Goal: Transaction & Acquisition: Purchase product/service

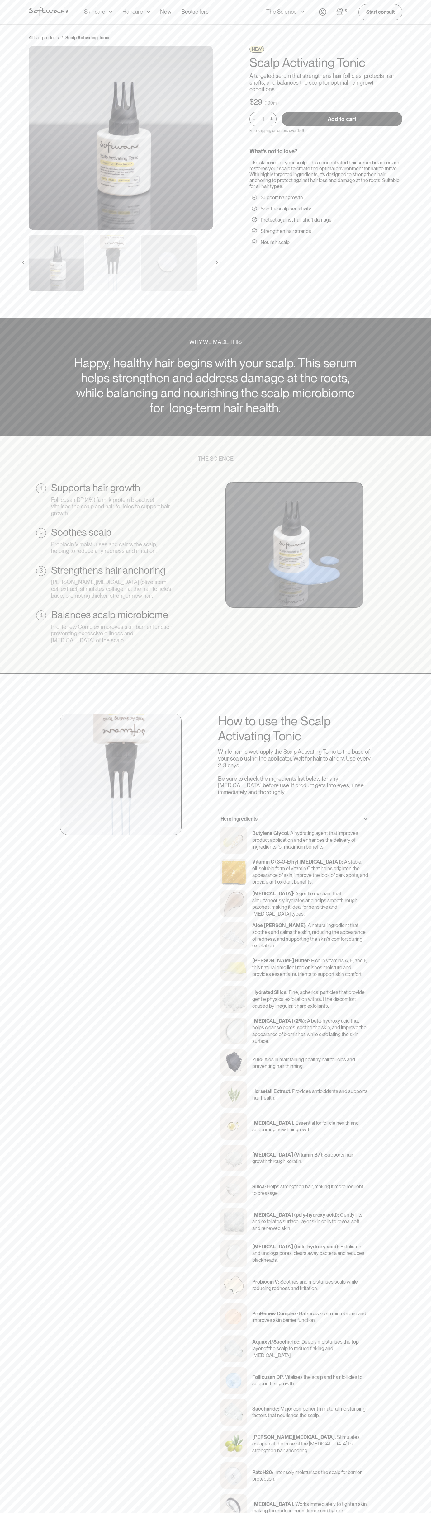
click at [342, 119] on input "Add to cart" at bounding box center [342, 119] width 121 height 15
click at [340, 12] on img "Open cart" at bounding box center [339, 11] width 7 height 7
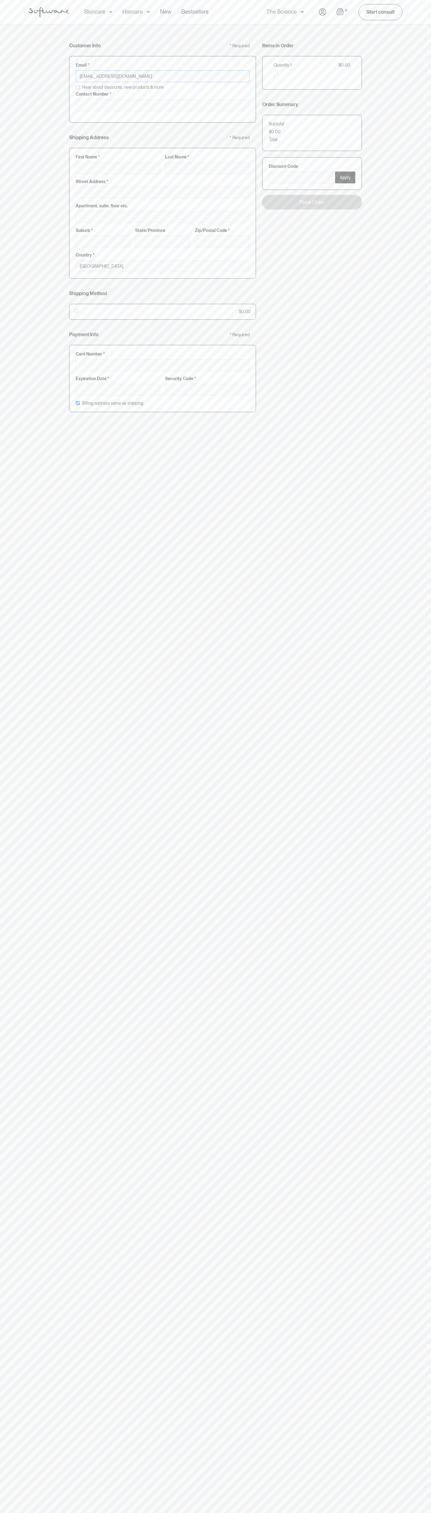
type input "[EMAIL_ADDRESS][DOMAIN_NAME]"
type input "0293744000"
type input "G"
type input "Go"
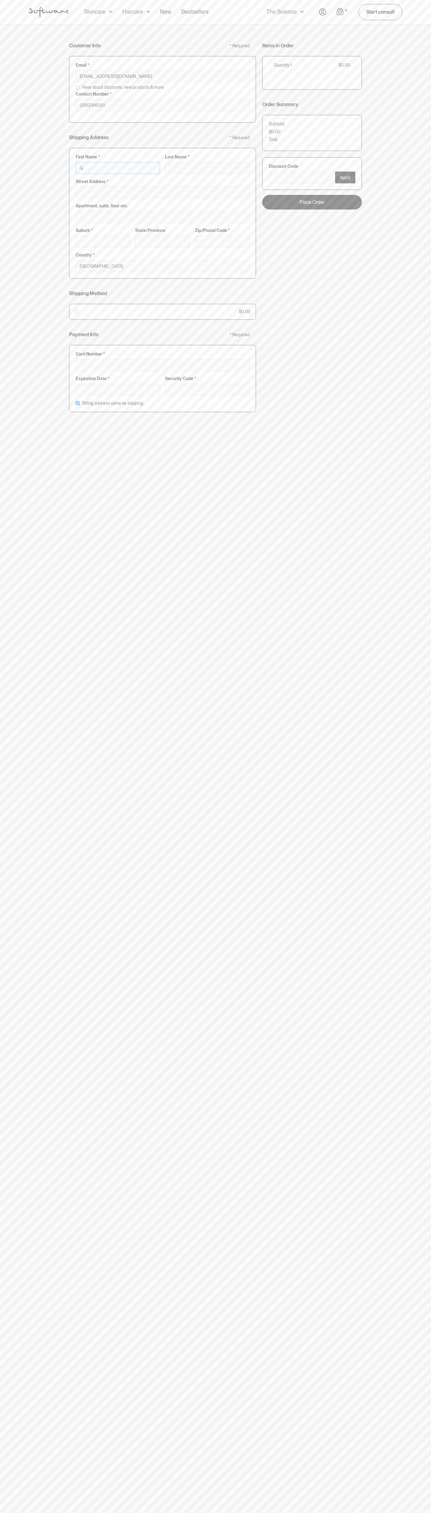
type input "Go"
type input "Goo"
type input "Goog"
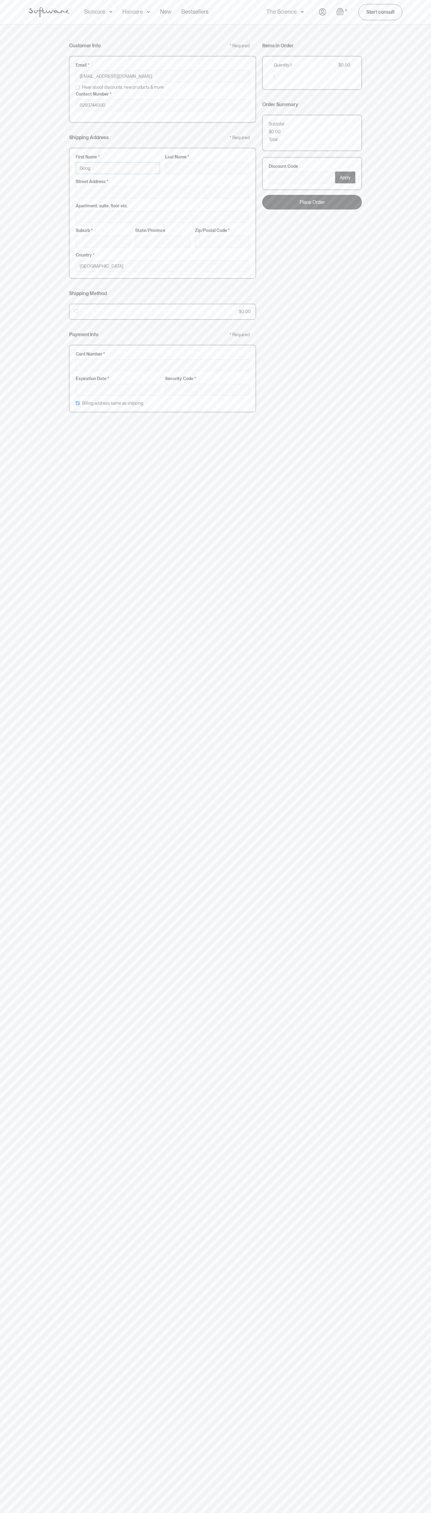
type input "Googl"
type input "Google"
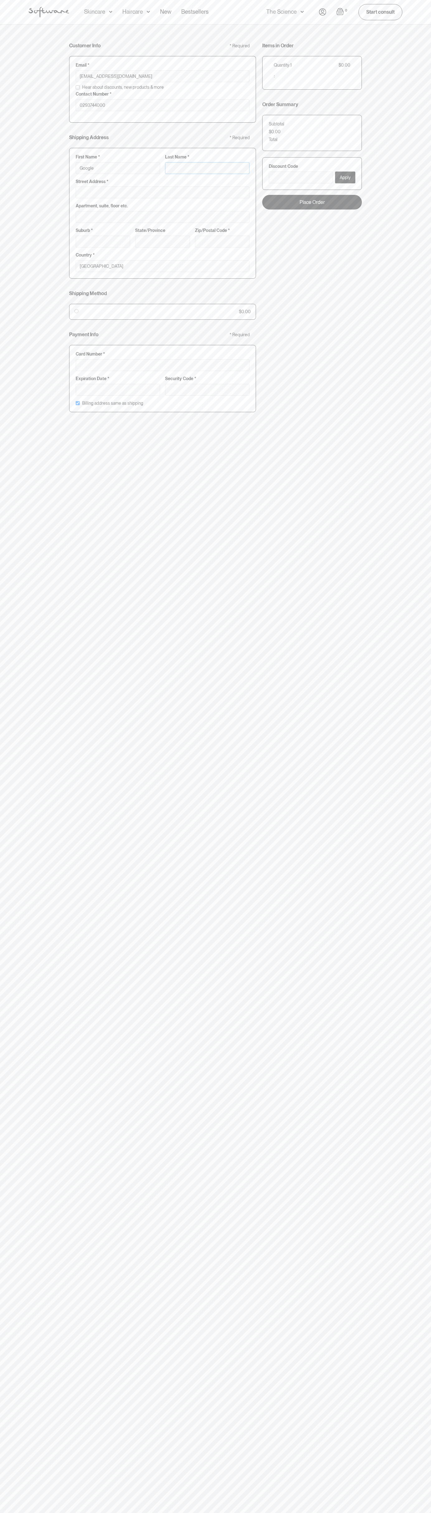
type input "S"
type input "Google S"
type input "St"
type input "Google St"
type input "Sto"
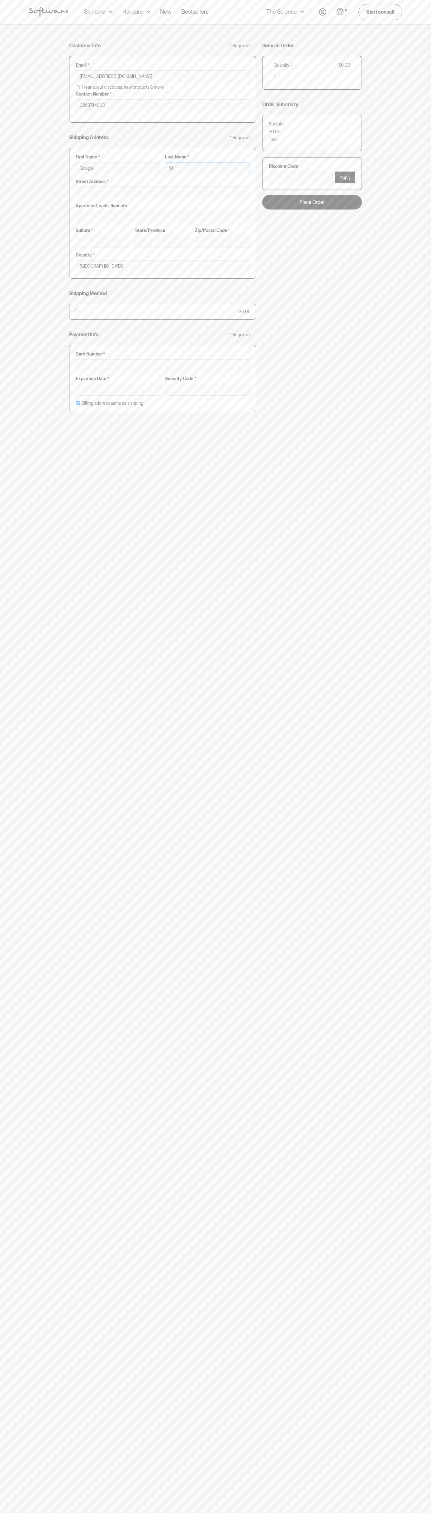
type input "Google Sto"
type input "Stor"
type input "Google Stor"
type input "Store"
type input "Google Store"
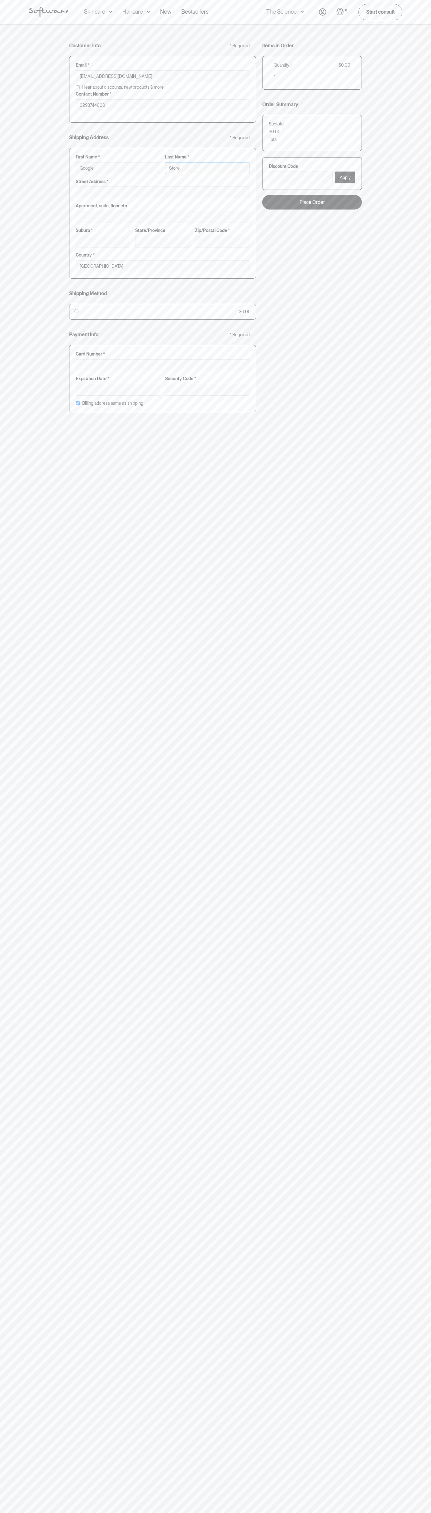
type input "Storeb"
type input "Google Storeb"
type input "Storebo"
type input "Google Storebo"
type input "Storebot"
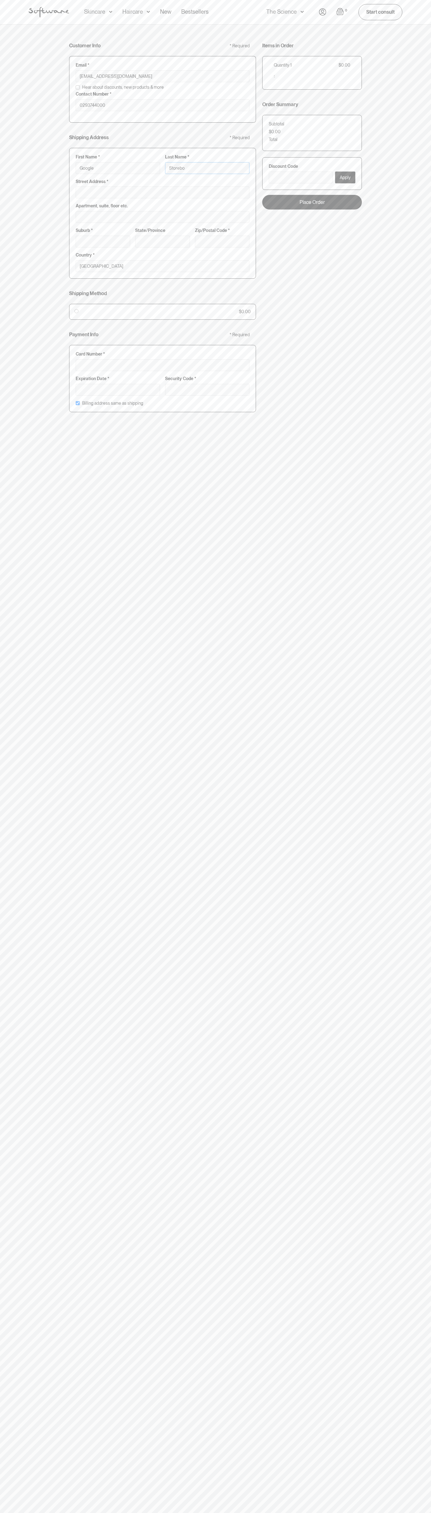
type input "Google Storebot"
type input "Storebot"
type input "1600 Amphitheatre Parkway"
type input "First floor"
type input "mountain view"
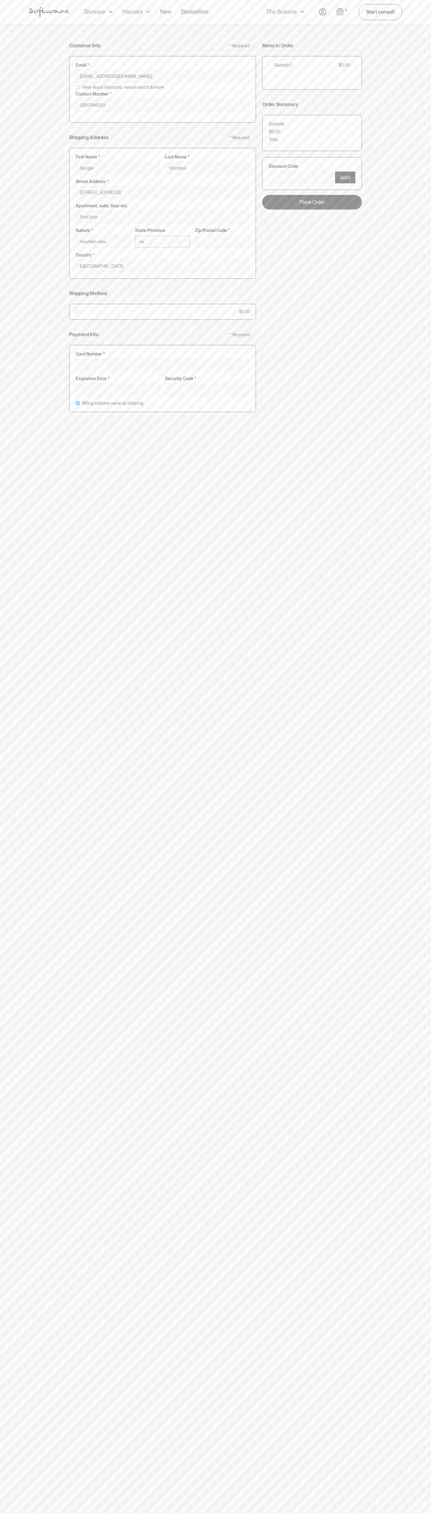
type input "ca"
type input "94043"
